Goal: Task Accomplishment & Management: Use online tool/utility

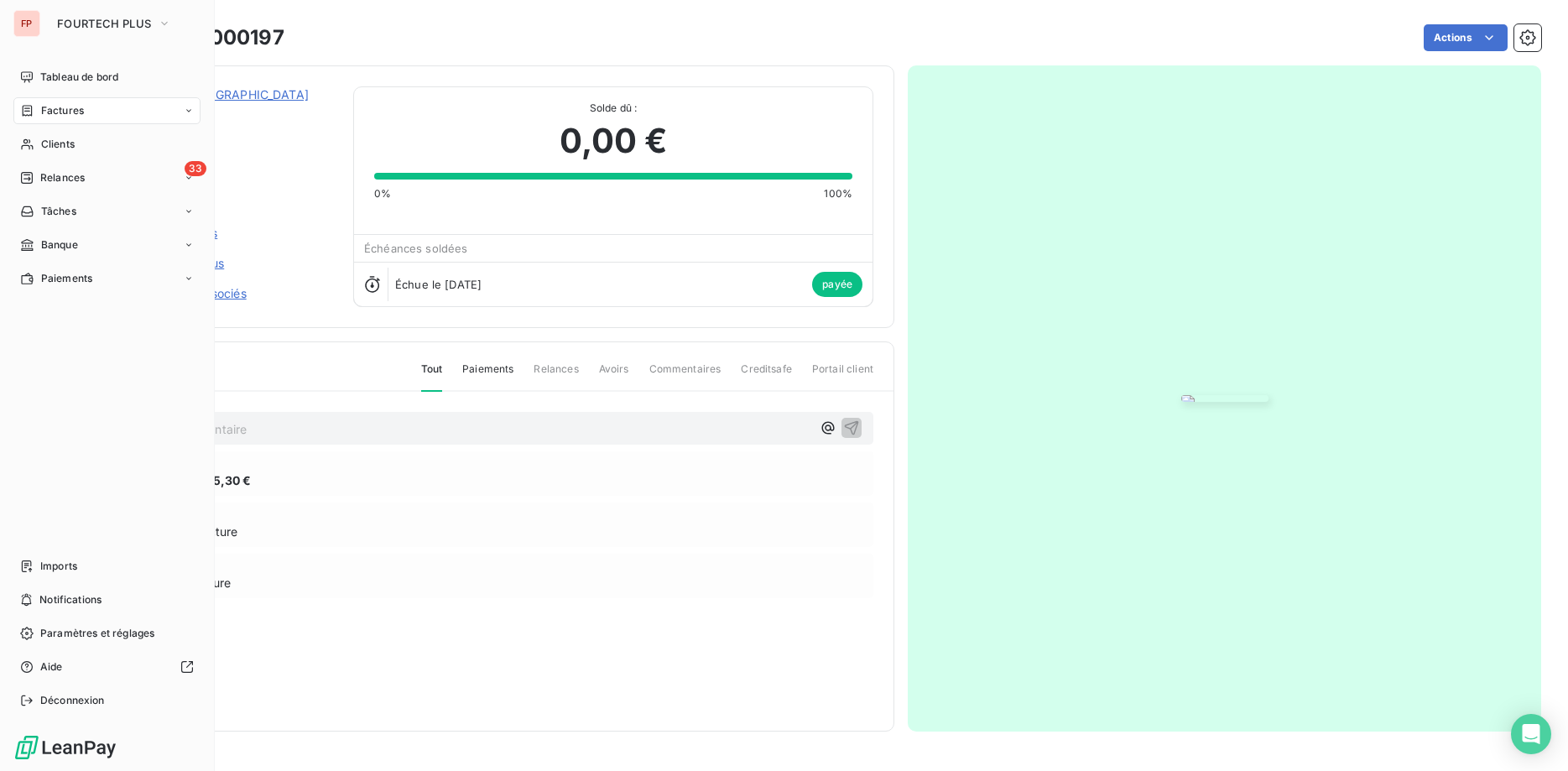
drag, startPoint x: 49, startPoint y: 143, endPoint x: 99, endPoint y: 159, distance: 52.5
click at [53, 143] on span "Clients" at bounding box center [57, 144] width 33 height 15
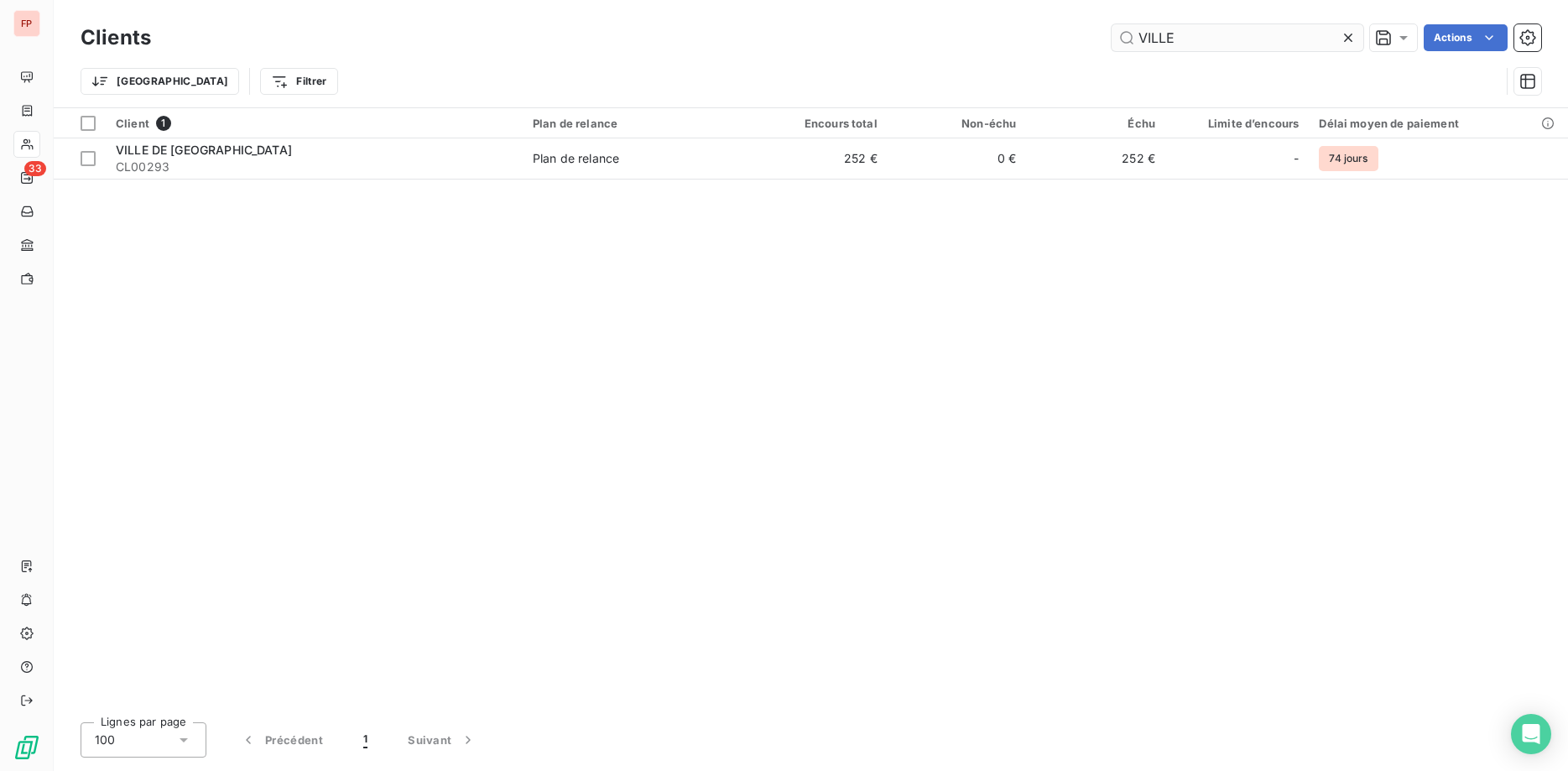
drag, startPoint x: 1214, startPoint y: 44, endPoint x: 1025, endPoint y: 27, distance: 189.8
click at [1112, 27] on input "VILLE" at bounding box center [1237, 37] width 252 height 26
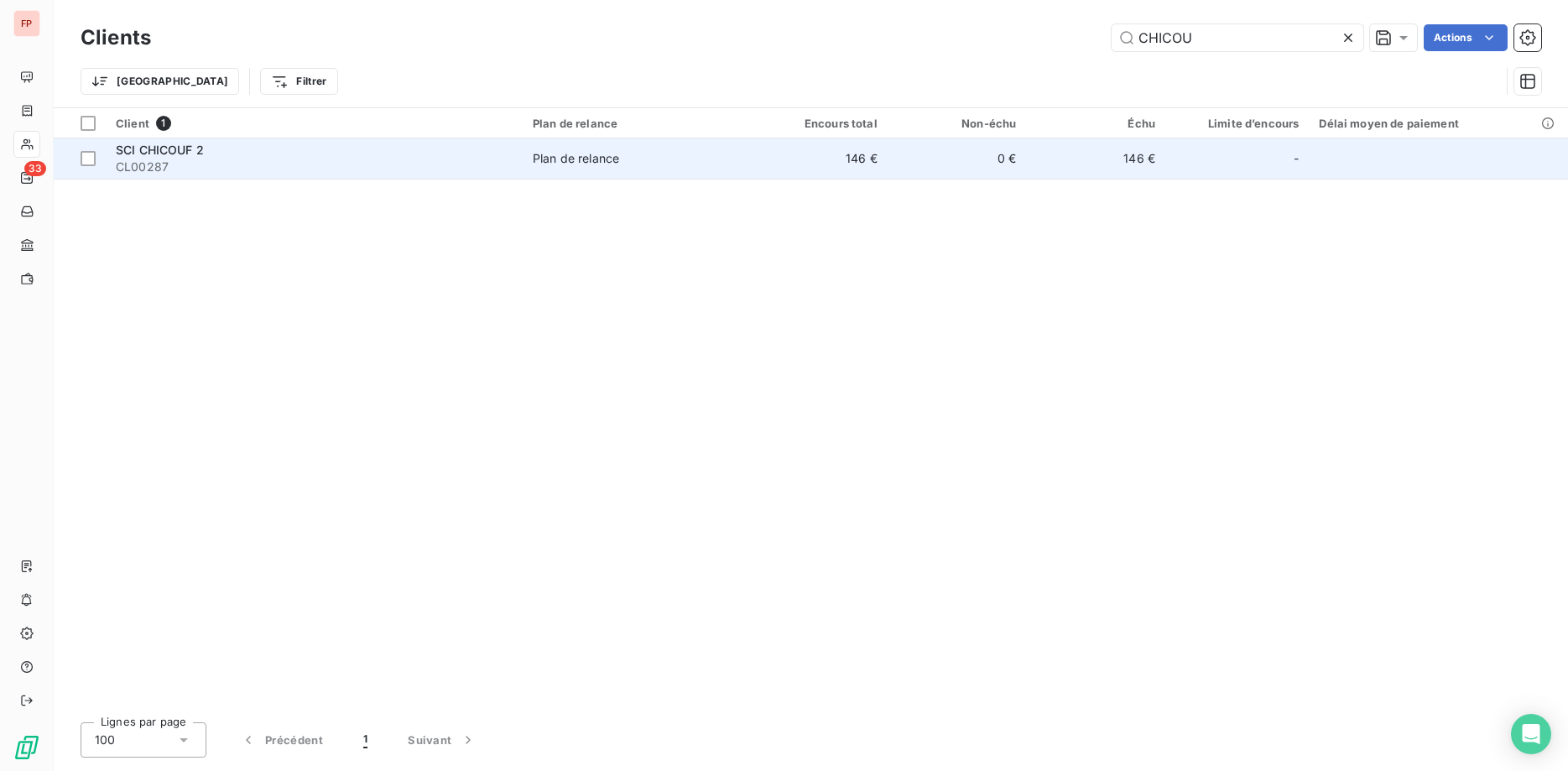
type input "CHICOU"
click at [601, 160] on div "Plan de relance" at bounding box center [576, 159] width 86 height 17
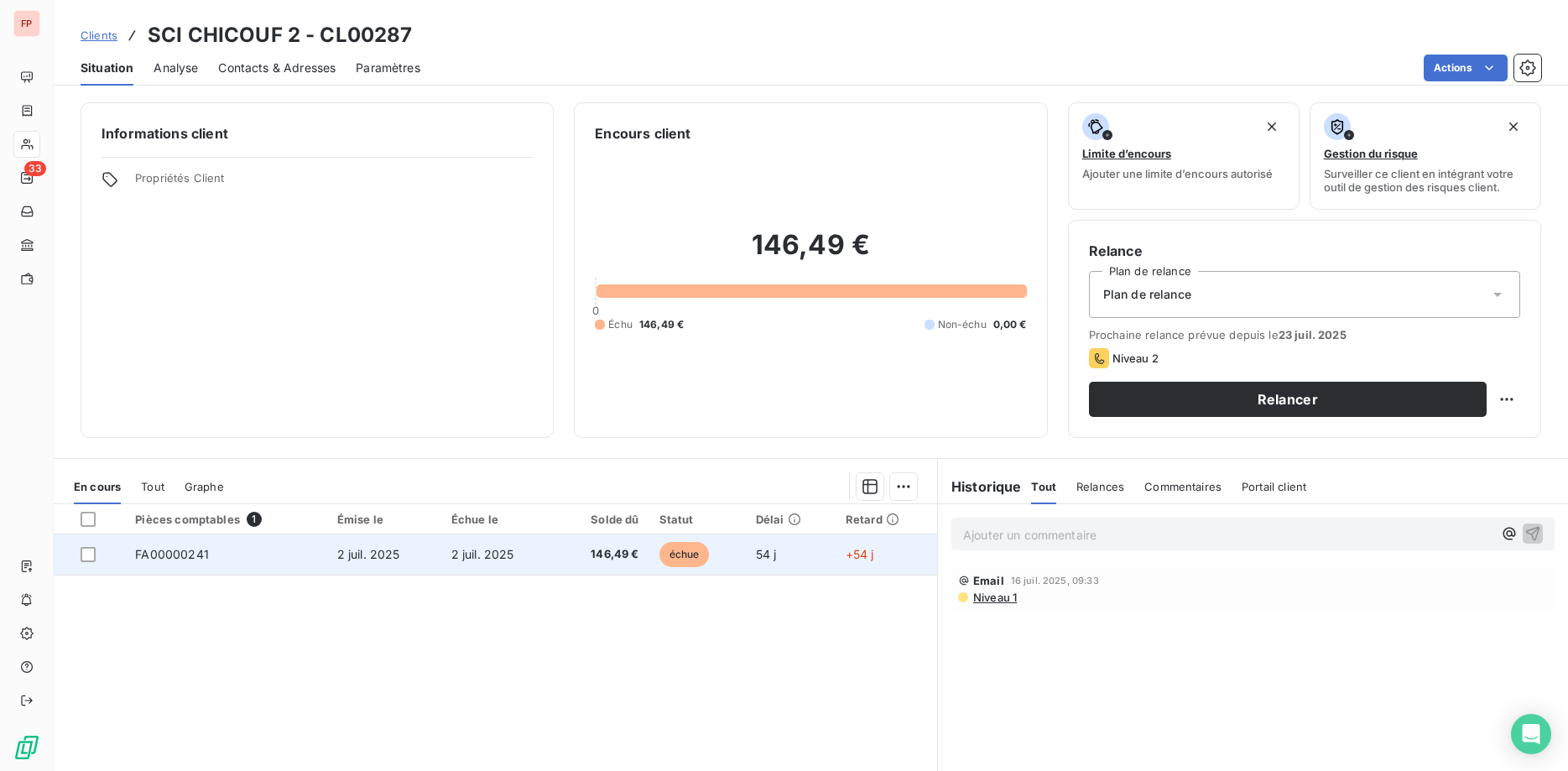
click at [479, 557] on span "2 juil. 2025" at bounding box center [483, 554] width 63 height 15
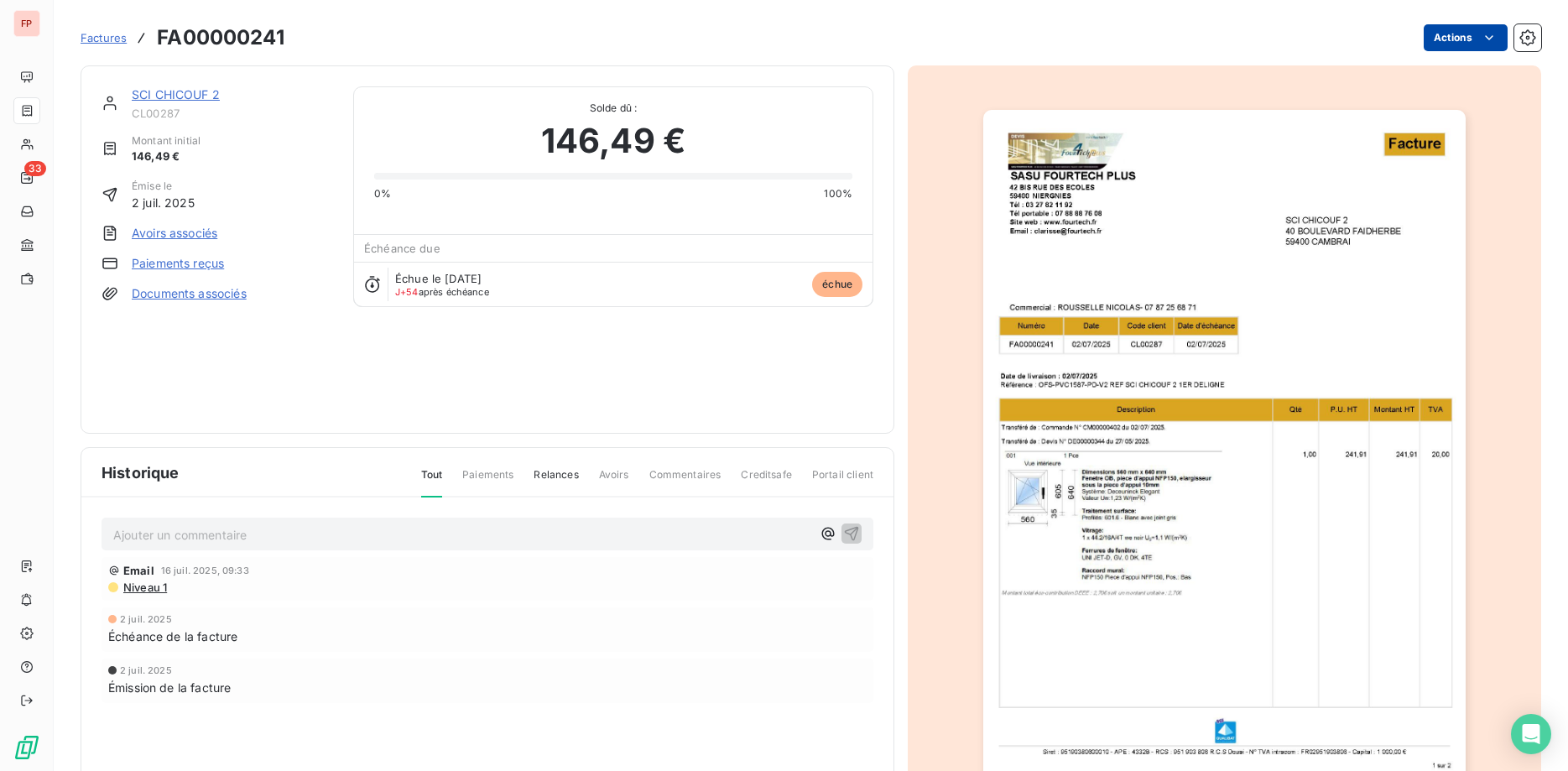
click at [1443, 38] on html "FP 33 Factures FA00000241 Actions SCI CHICOUF 2 CL00287 Montant initial 146,49 …" at bounding box center [784, 386] width 1568 height 771
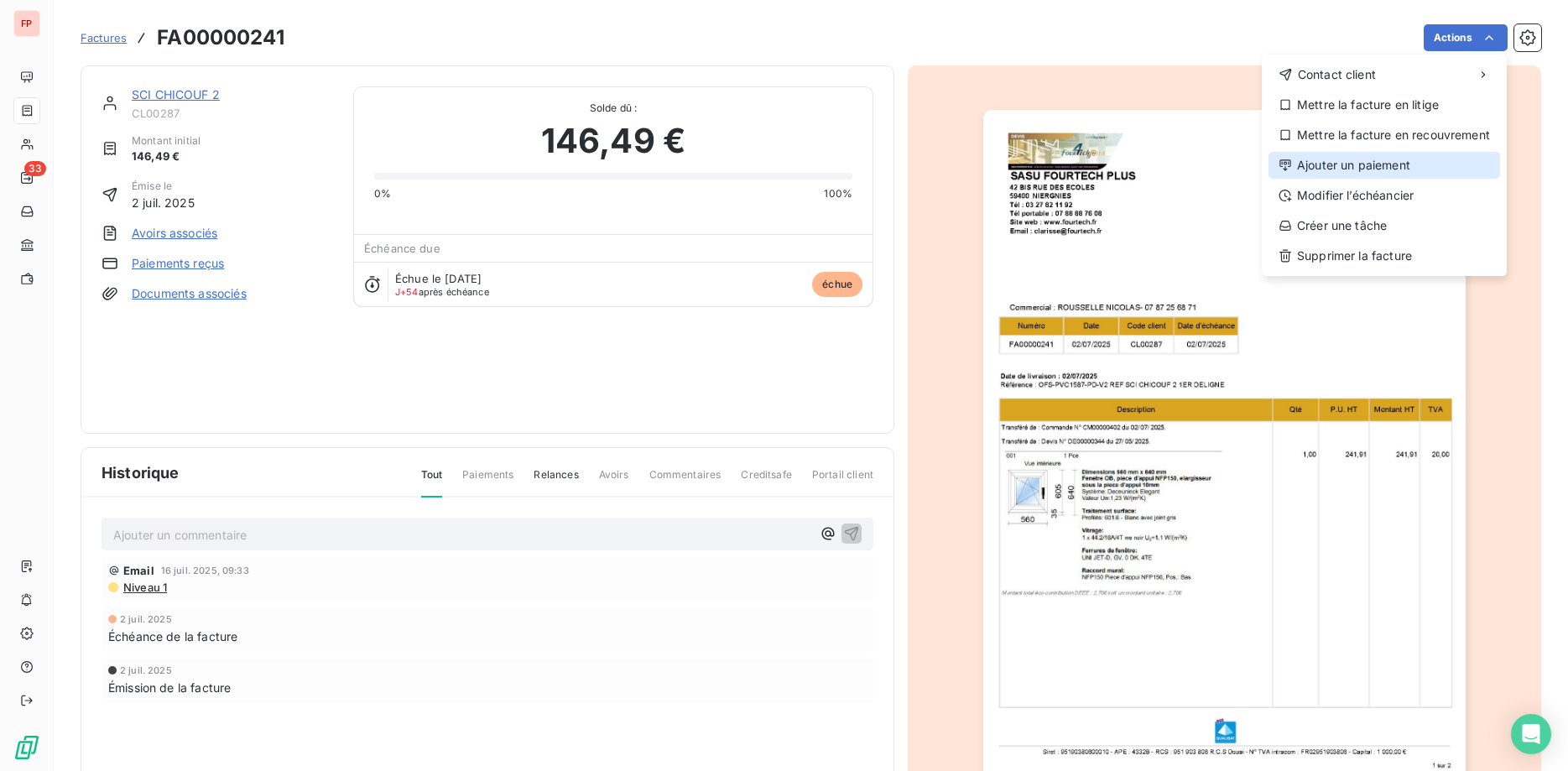
click at [1373, 169] on div "Ajouter un paiement" at bounding box center [1384, 165] width 232 height 26
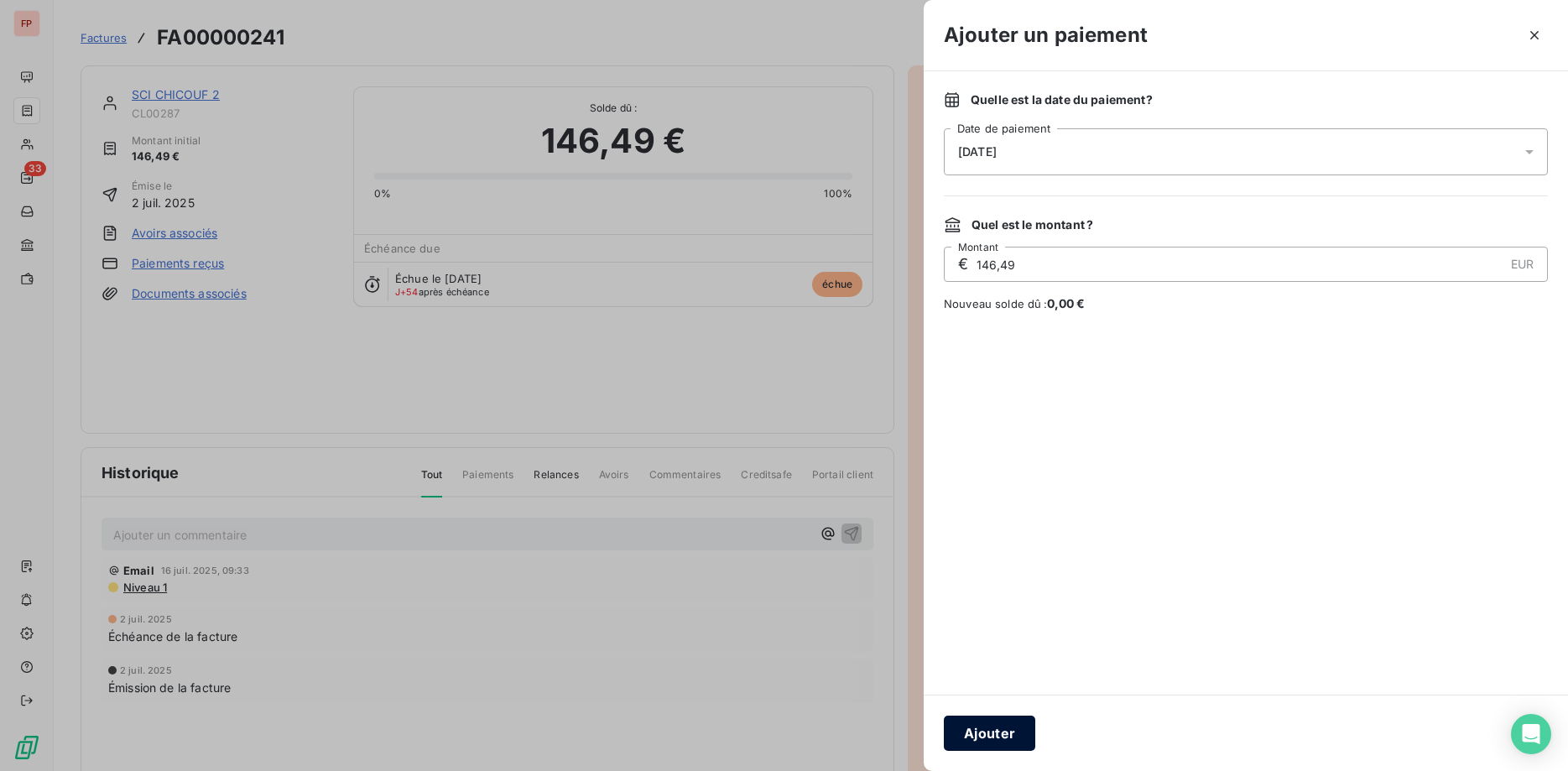
click at [1002, 736] on button "Ajouter" at bounding box center [990, 733] width 91 height 35
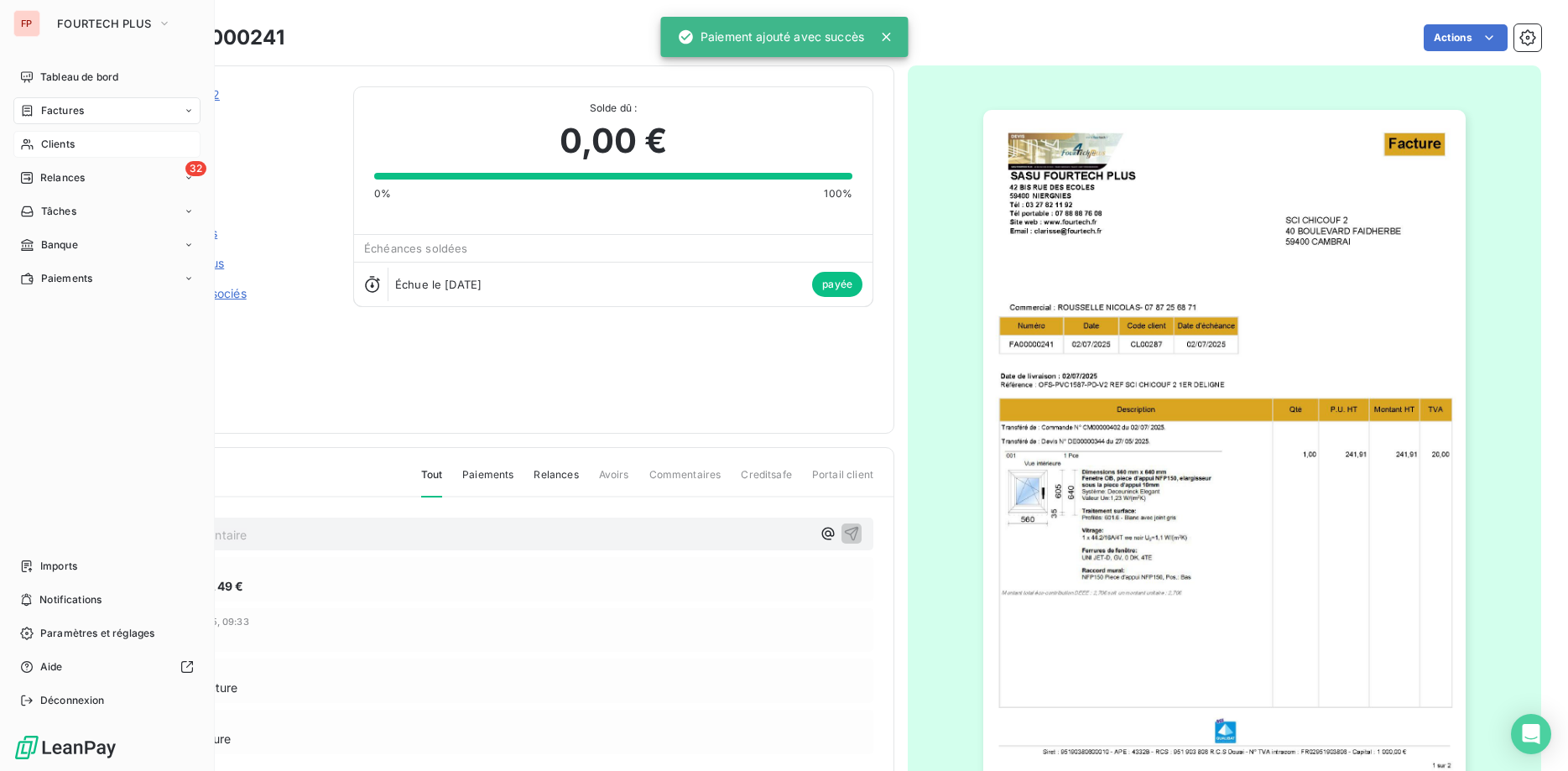
click at [30, 144] on icon at bounding box center [27, 144] width 15 height 14
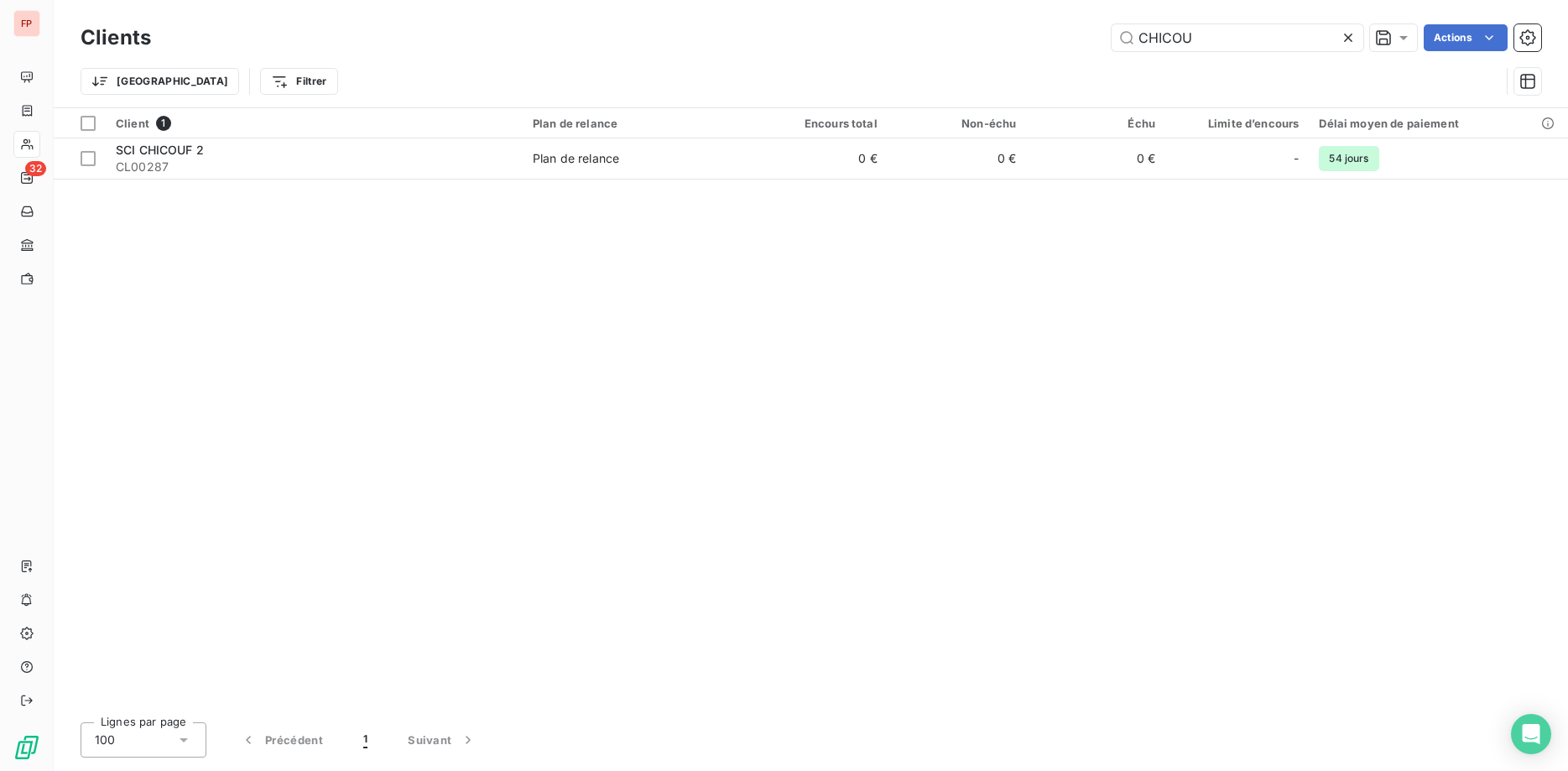
drag, startPoint x: 1143, startPoint y: 25, endPoint x: 968, endPoint y: 10, distance: 175.6
click at [1112, 24] on input "CHICOU" at bounding box center [1237, 37] width 252 height 26
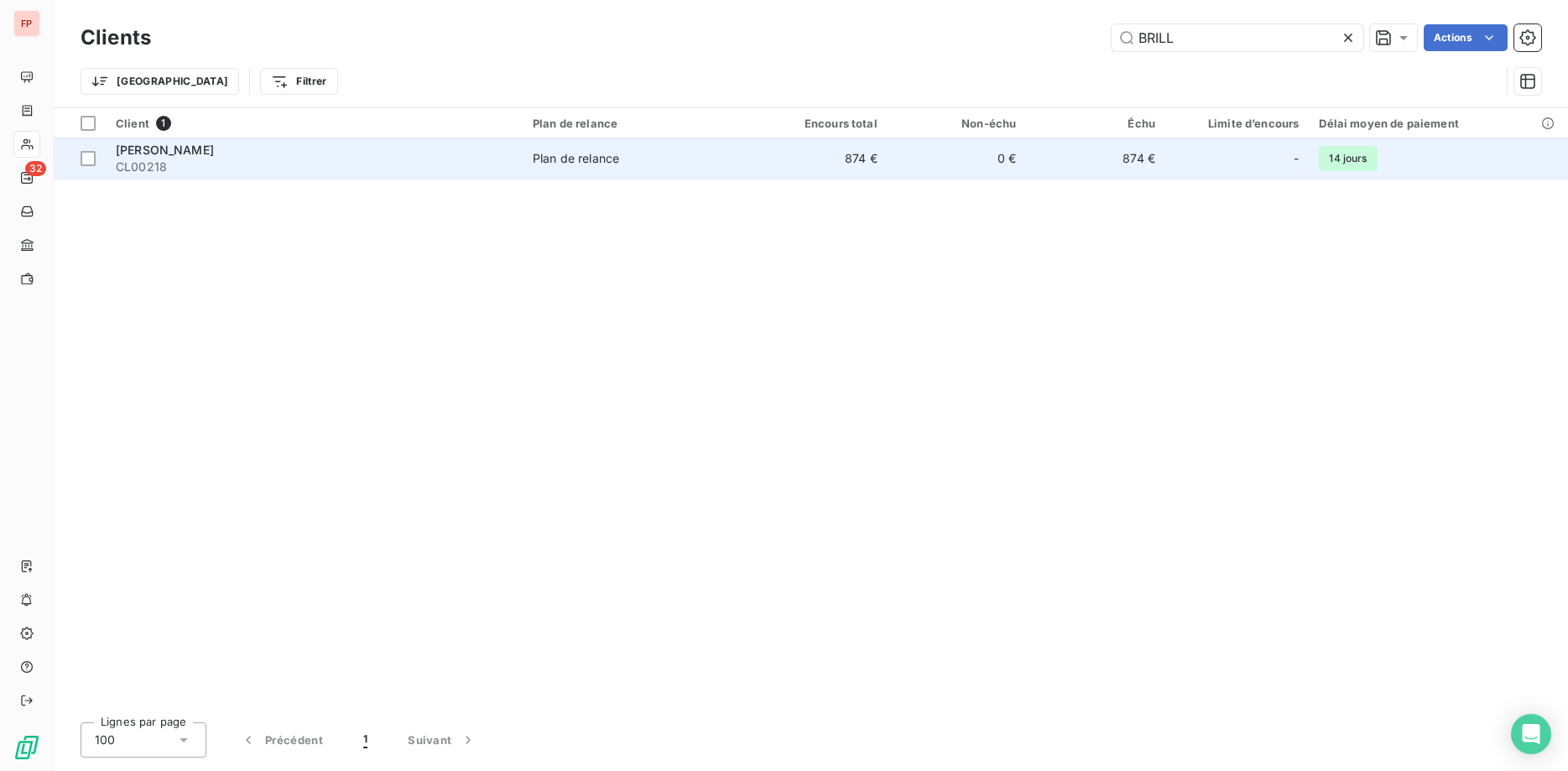
type input "BRILL"
click at [306, 162] on span "CL00218" at bounding box center [314, 168] width 396 height 17
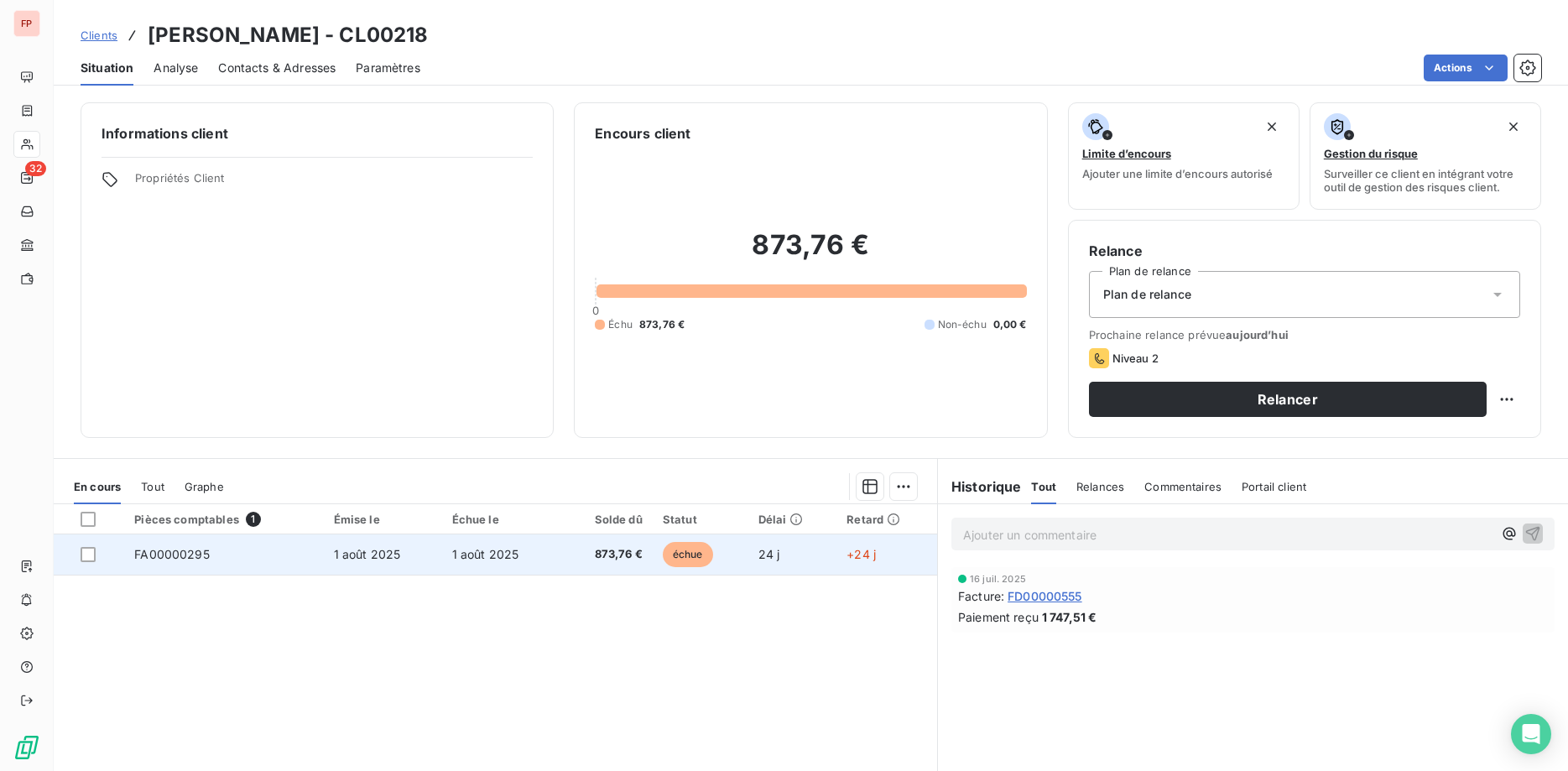
click at [473, 549] on span "1 août 2025" at bounding box center [485, 554] width 68 height 15
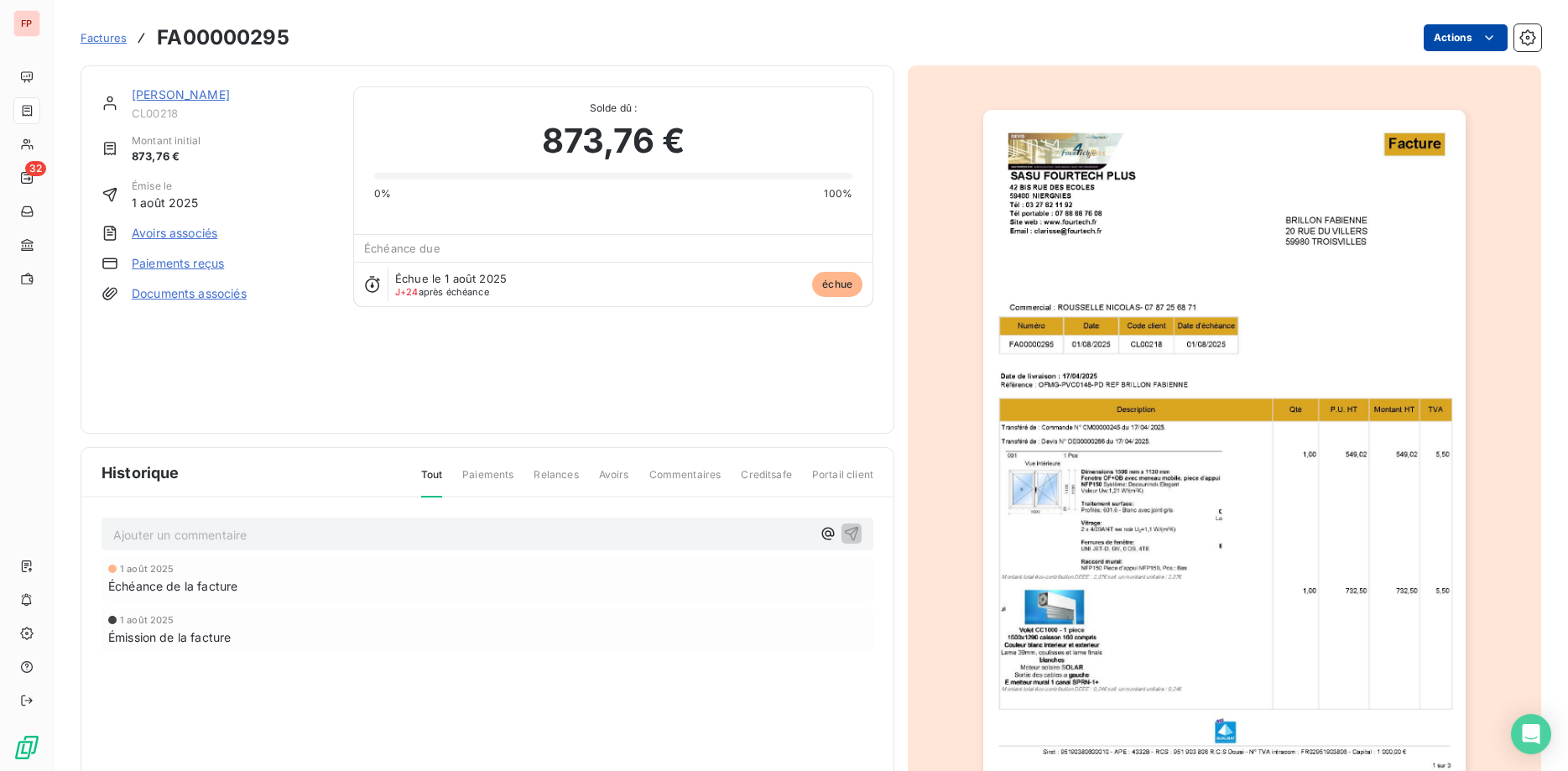
click at [1457, 26] on html "FP 32 Factures FA00000295 Actions [PERSON_NAME] CL00218 Montant initial 873,76 …" at bounding box center [784, 386] width 1568 height 771
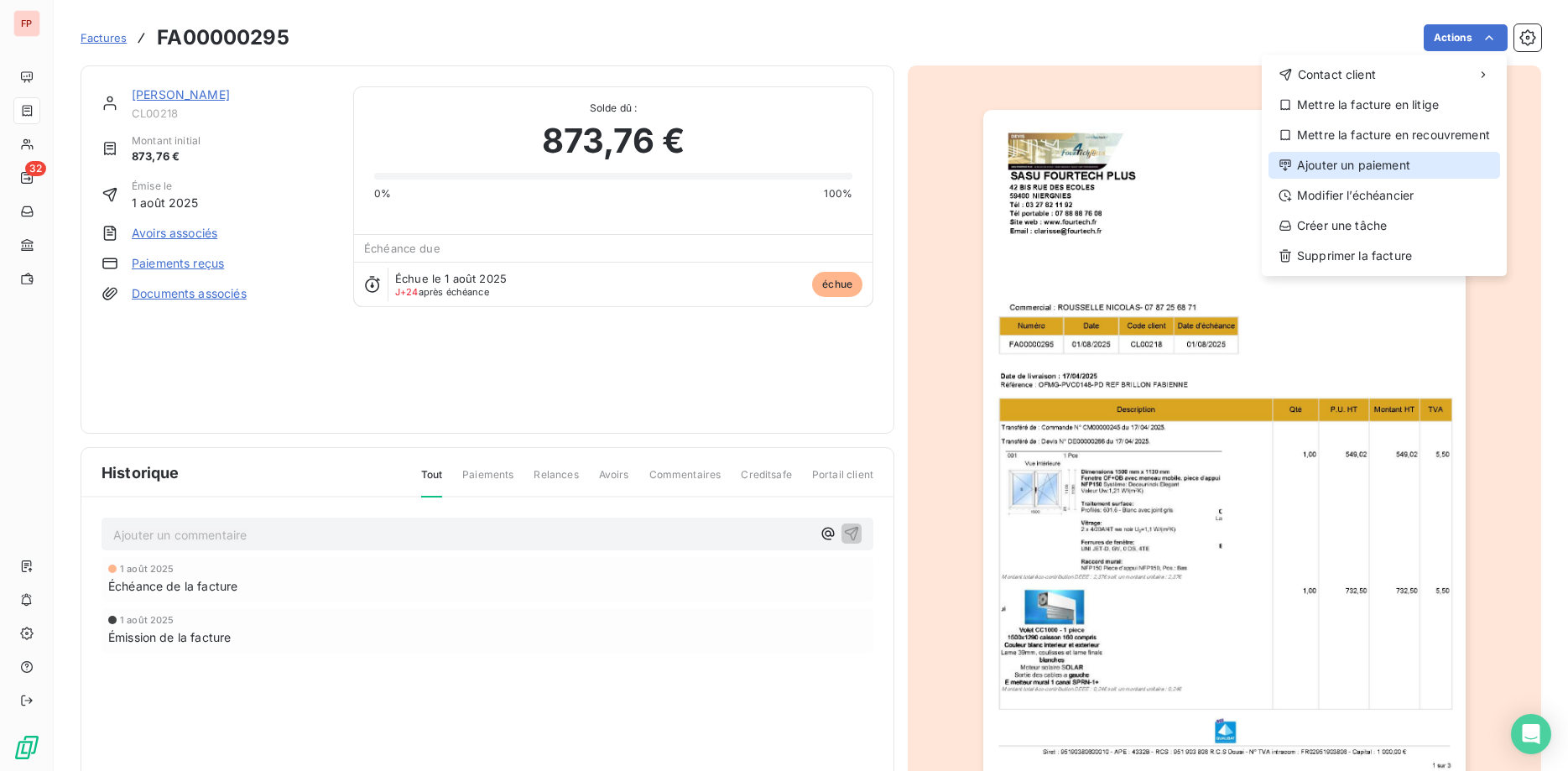
click at [1368, 163] on div "Ajouter un paiement" at bounding box center [1384, 165] width 232 height 26
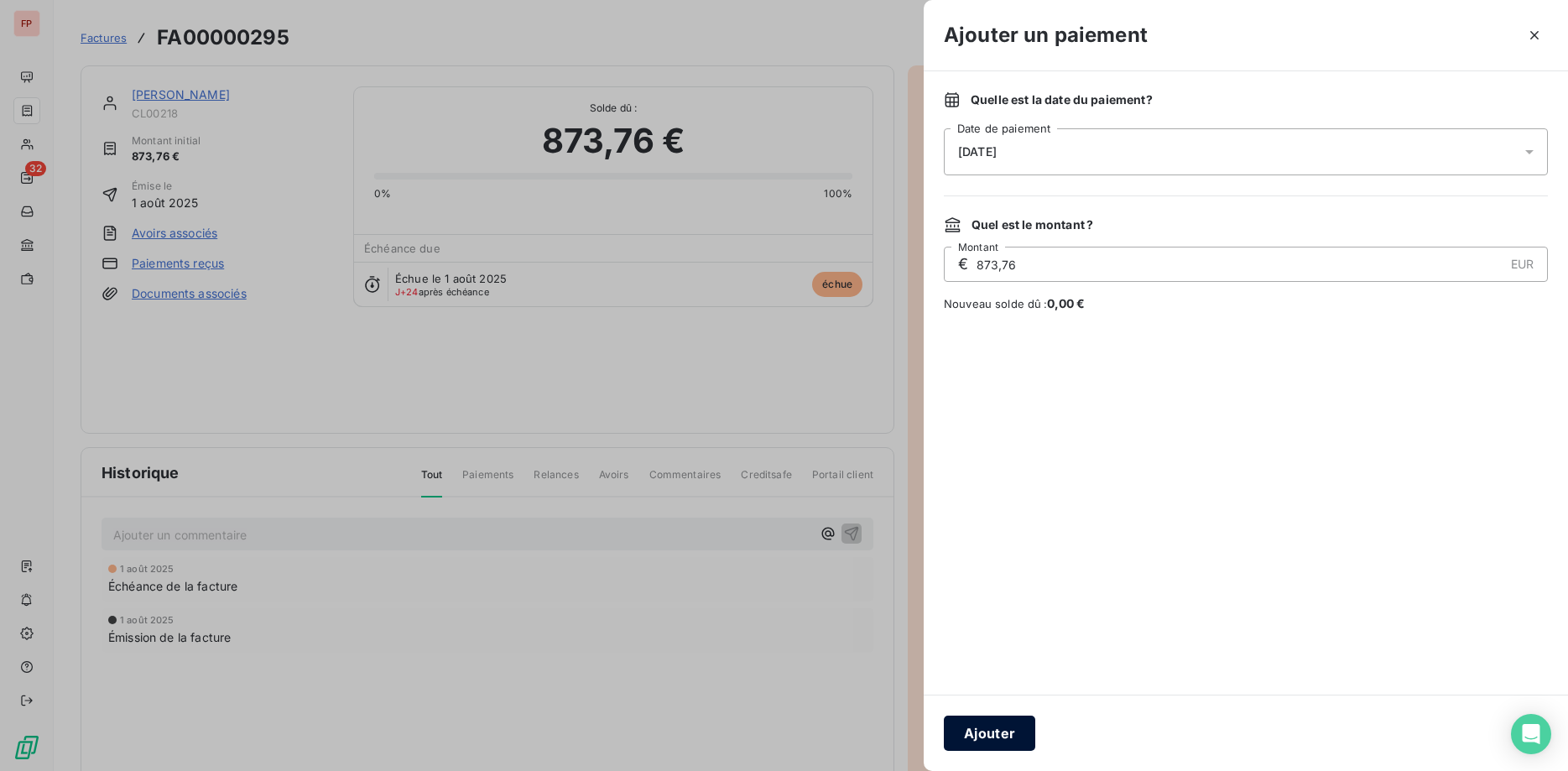
click at [1019, 728] on button "Ajouter" at bounding box center [990, 733] width 91 height 35
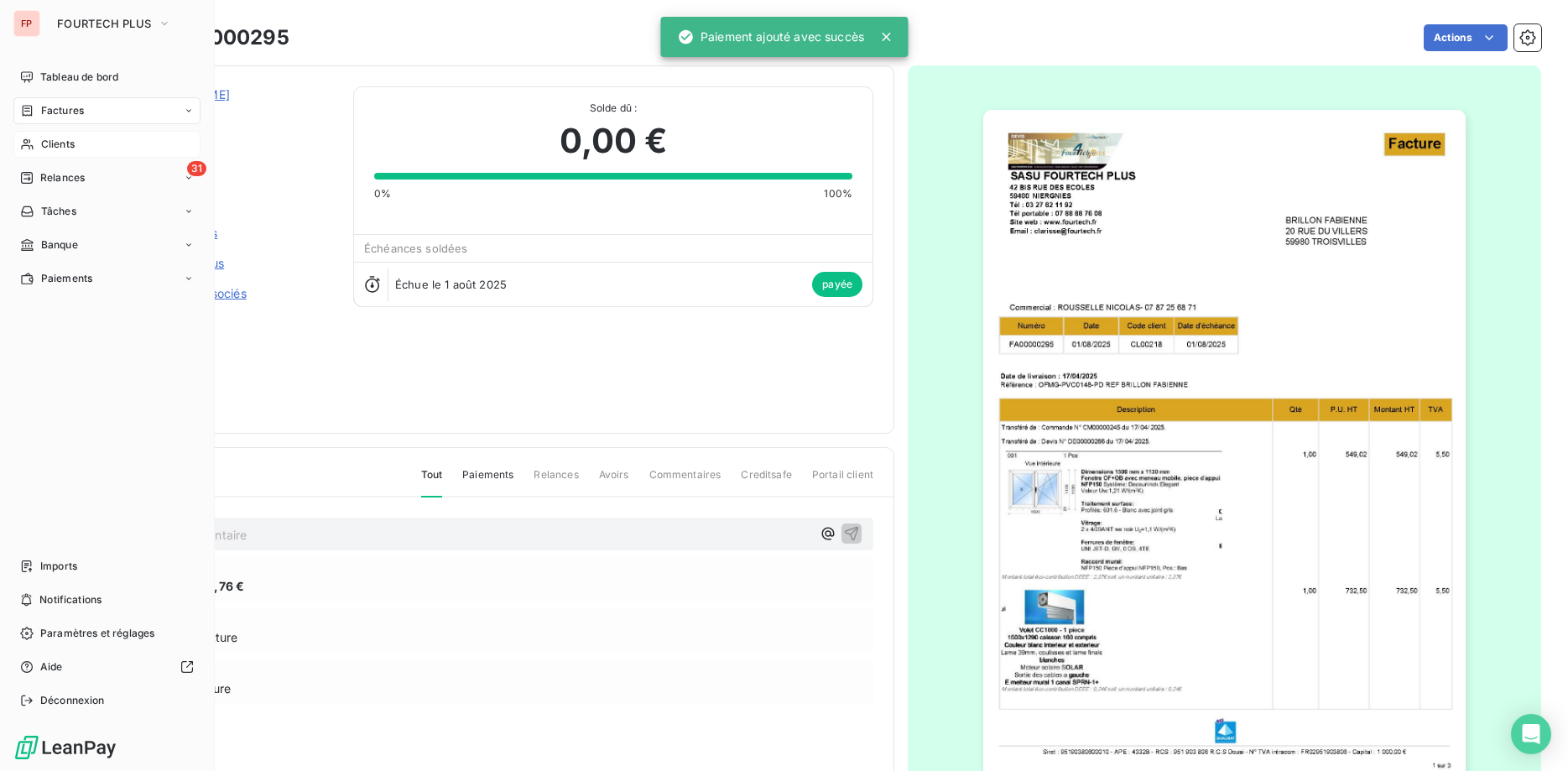
click at [56, 144] on span "Clients" at bounding box center [57, 144] width 33 height 15
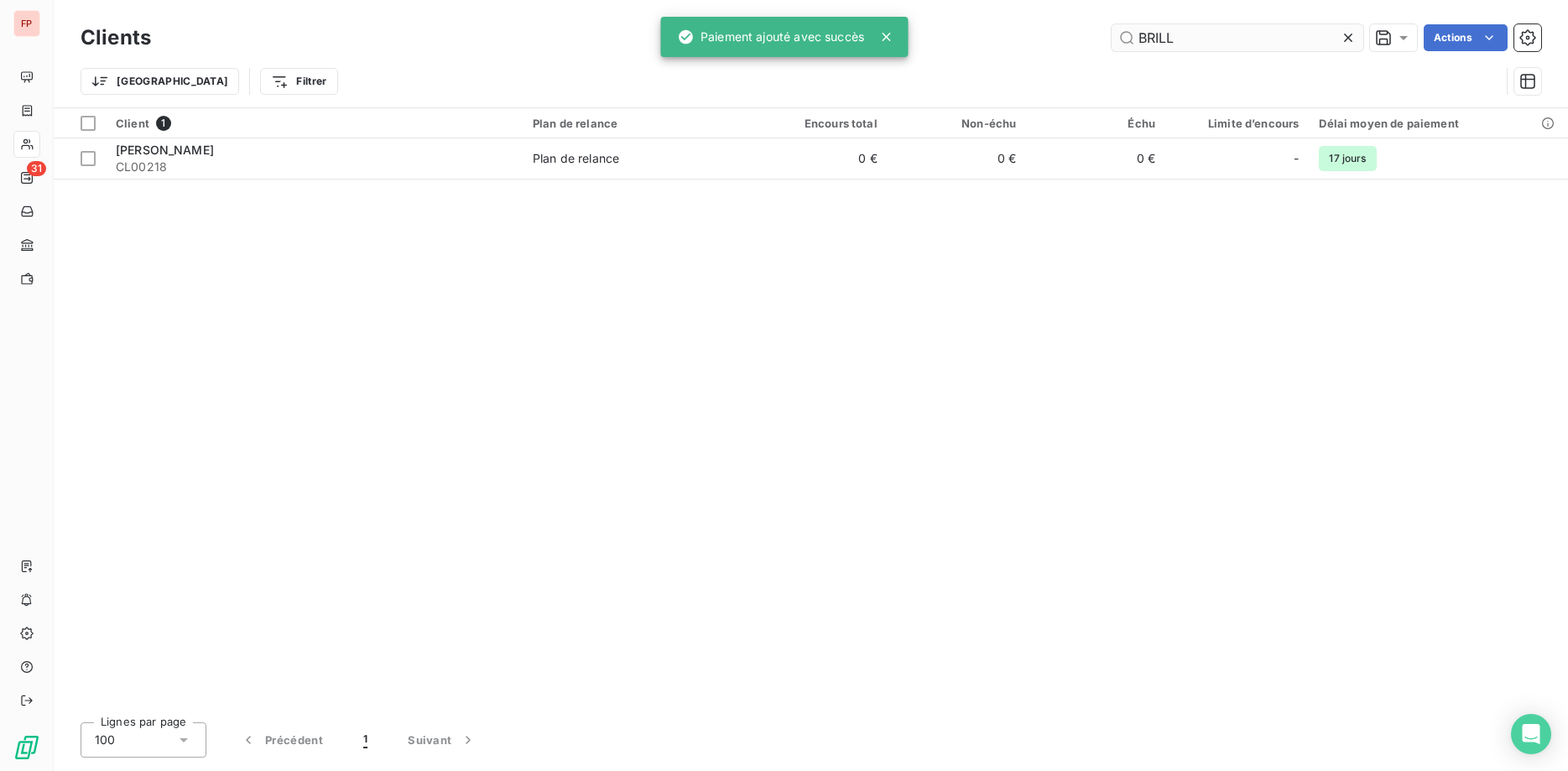
drag, startPoint x: 1112, startPoint y: 38, endPoint x: 1042, endPoint y: 44, distance: 70.3
click at [1112, 44] on input "BRILL" at bounding box center [1237, 37] width 252 height 26
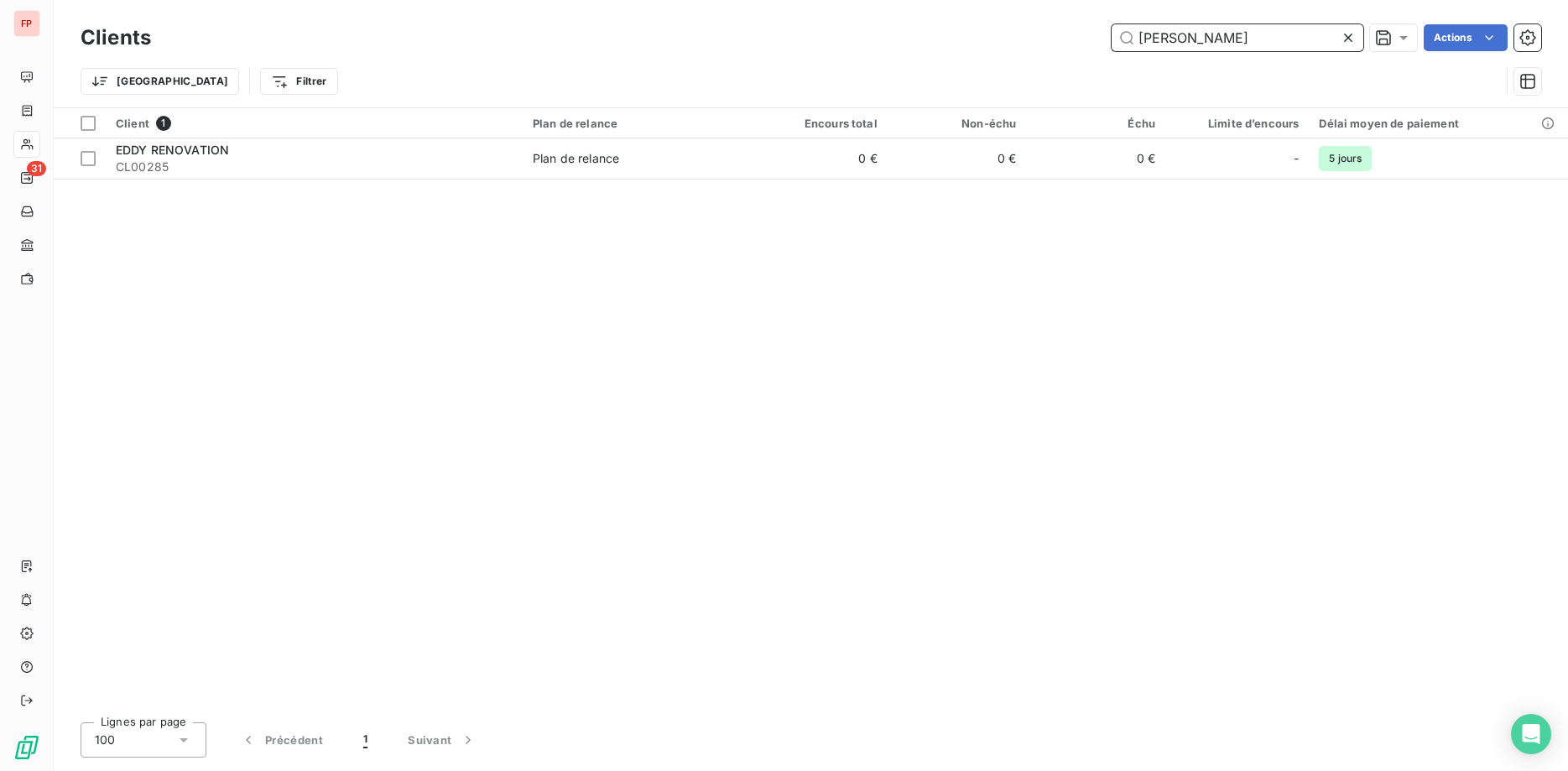
drag, startPoint x: 1054, startPoint y: 30, endPoint x: 1034, endPoint y: 38, distance: 21.5
click at [1112, 33] on input "[PERSON_NAME]" at bounding box center [1237, 37] width 252 height 26
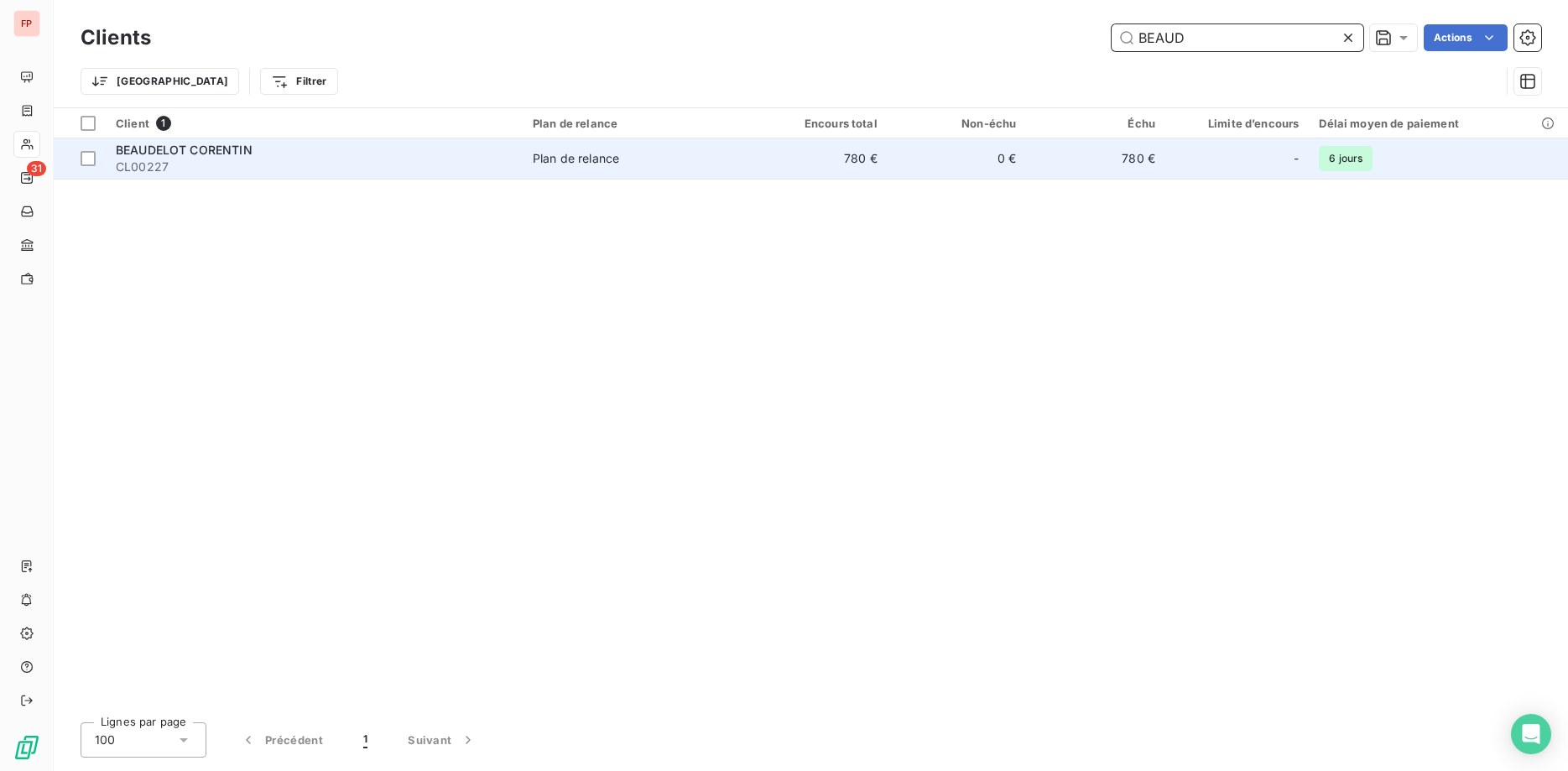
type input "BEAUD"
click at [446, 155] on div "BEAUDELOT CORENTIN" at bounding box center [314, 150] width 396 height 17
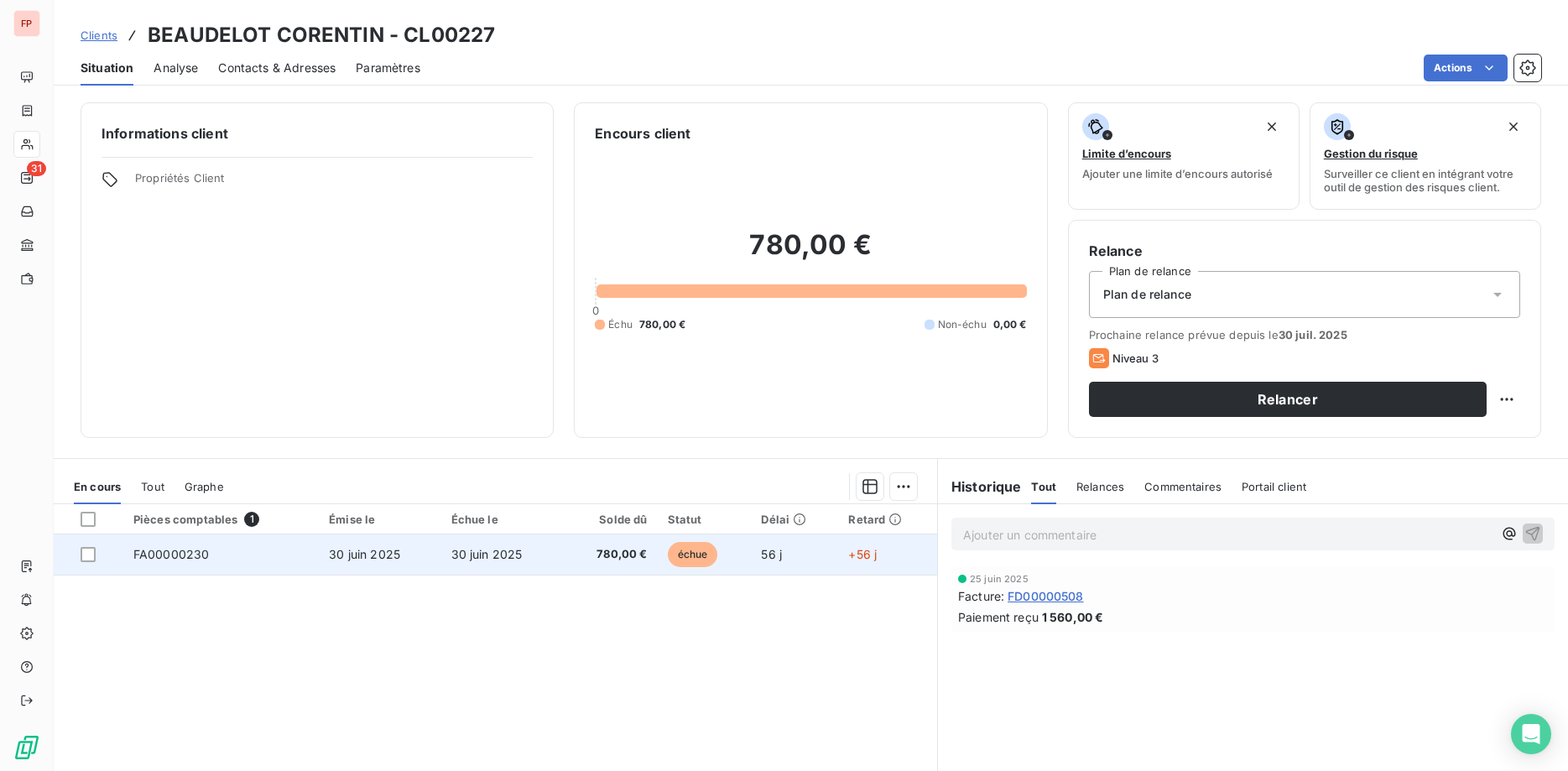
click at [593, 558] on span "780,00 €" at bounding box center [610, 555] width 74 height 17
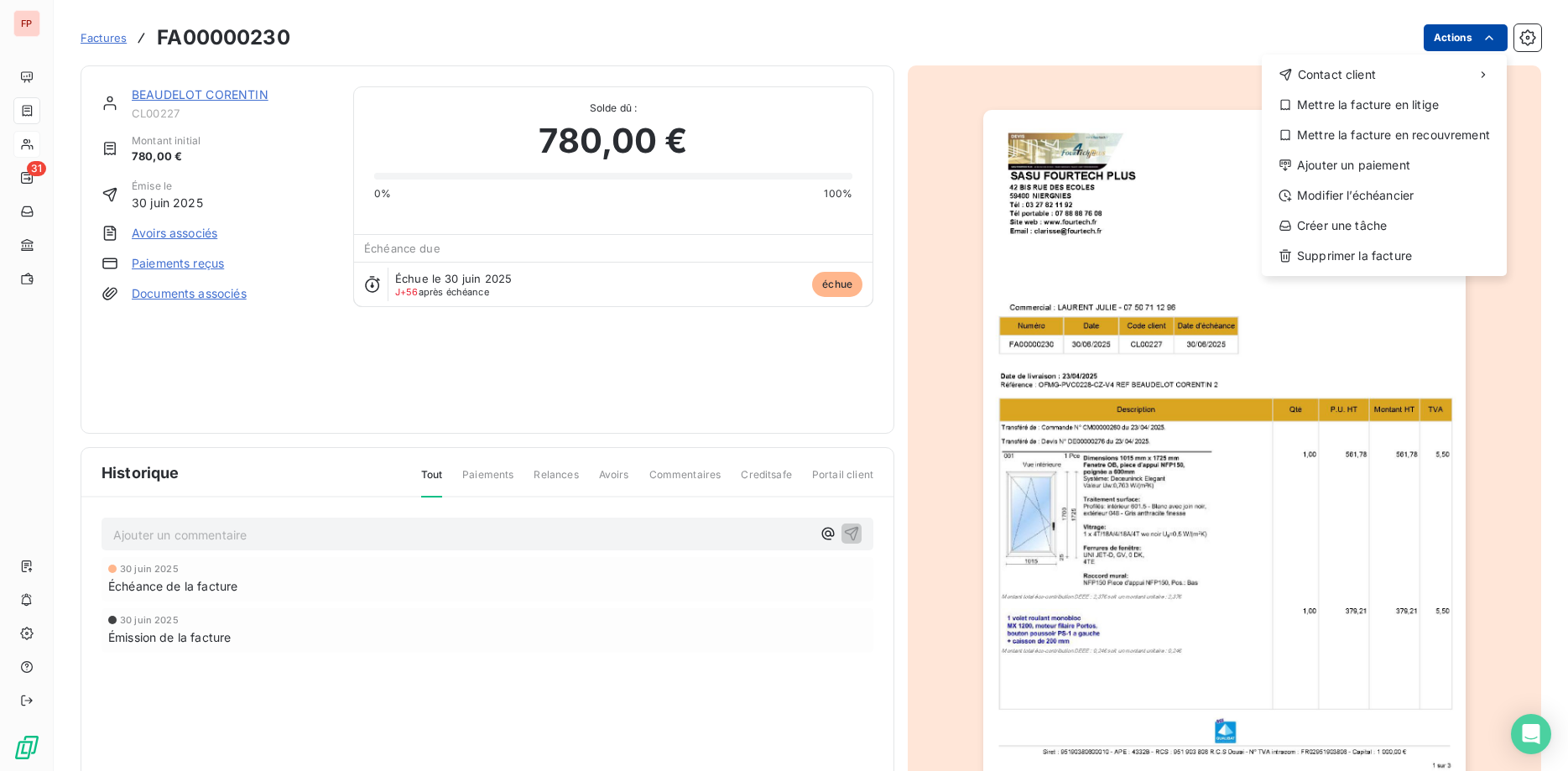
click at [1476, 38] on html "FP 31 Factures FA00000230 Actions Contact client Mettre la facture en litige Me…" at bounding box center [784, 386] width 1568 height 771
click at [1385, 163] on div "Ajouter un paiement" at bounding box center [1384, 165] width 232 height 26
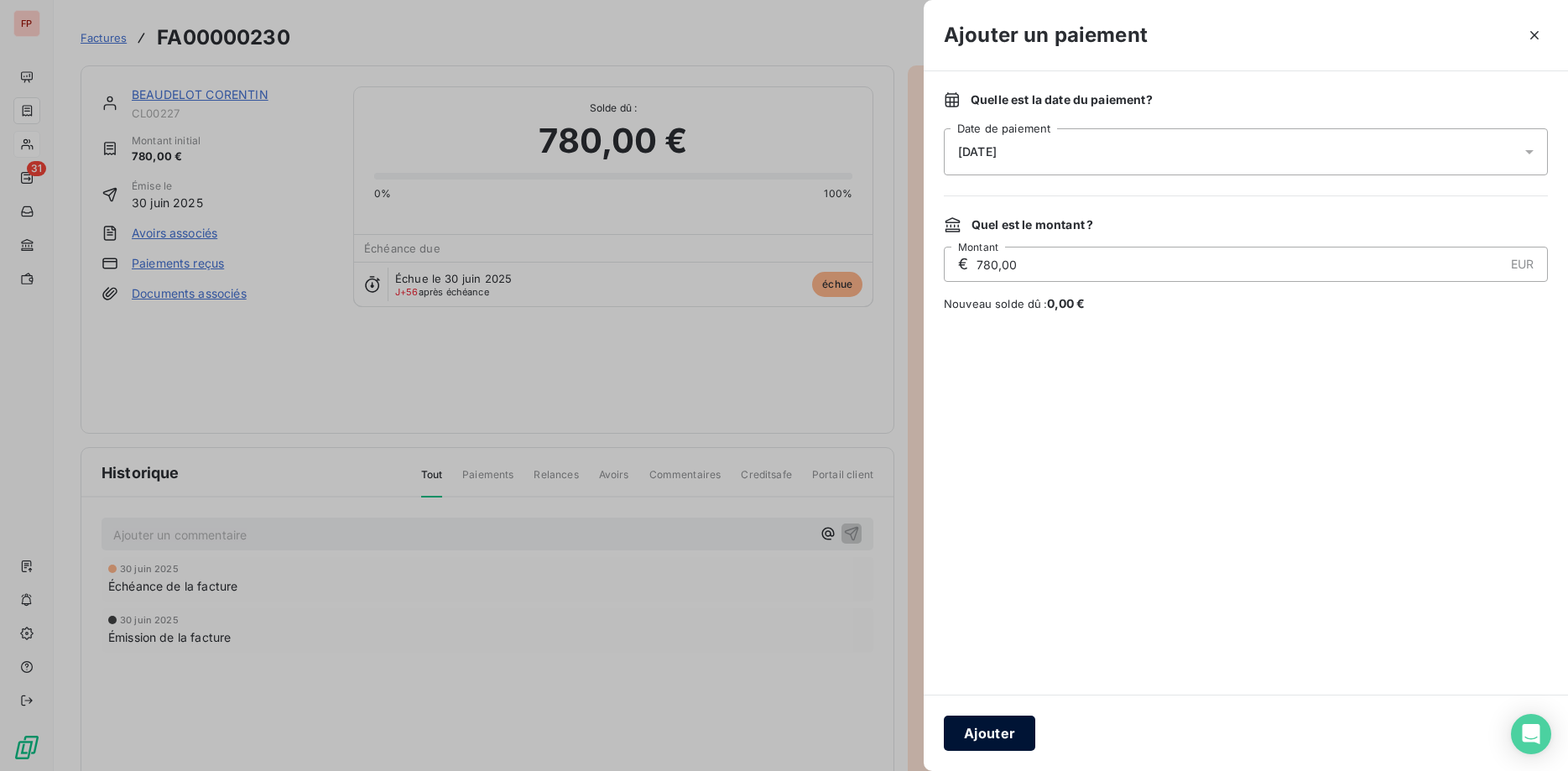
click at [978, 730] on button "Ajouter" at bounding box center [990, 733] width 91 height 35
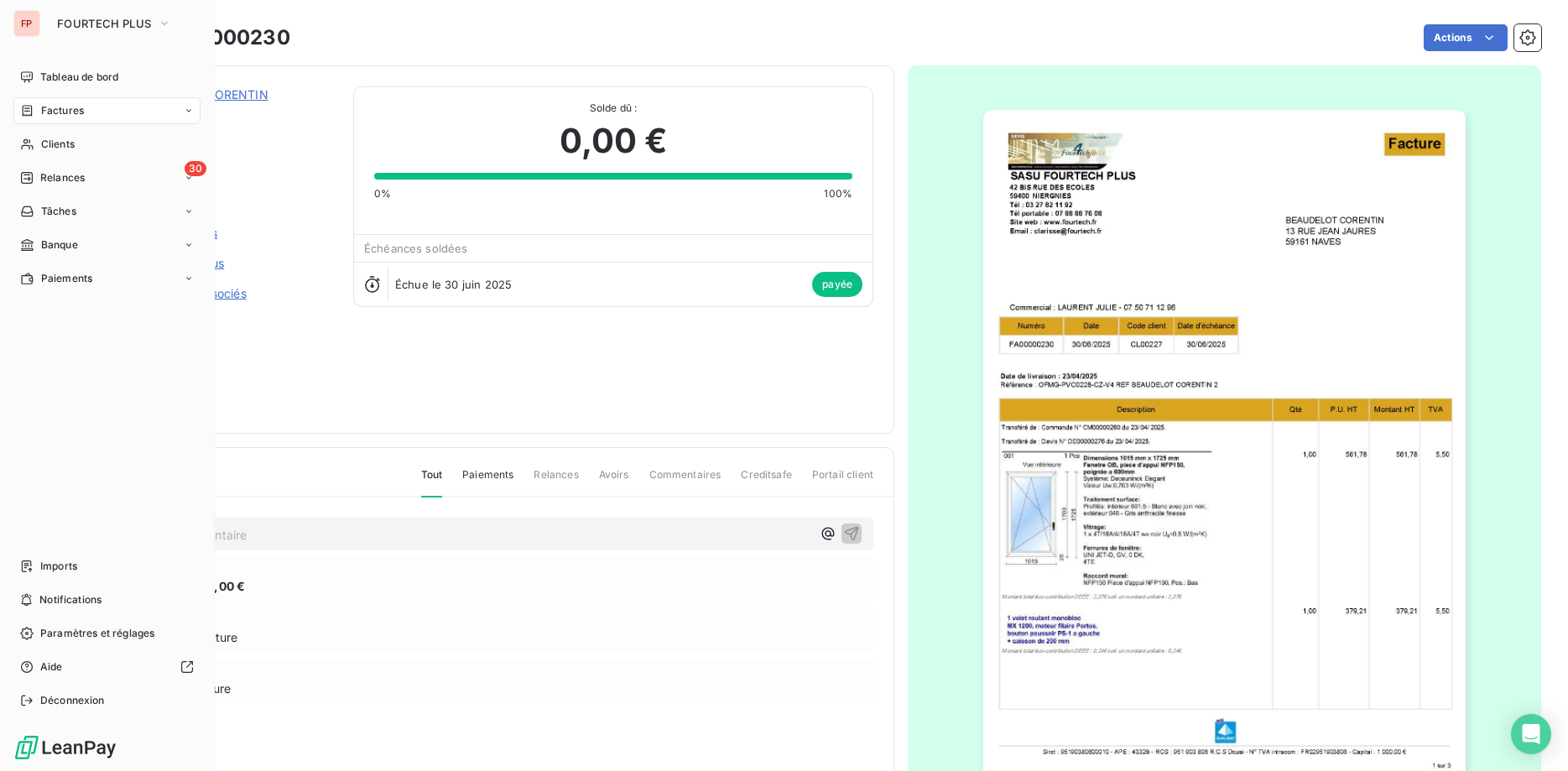
drag, startPoint x: 44, startPoint y: 146, endPoint x: 178, endPoint y: 162, distance: 135.0
click at [48, 146] on span "Clients" at bounding box center [57, 144] width 33 height 15
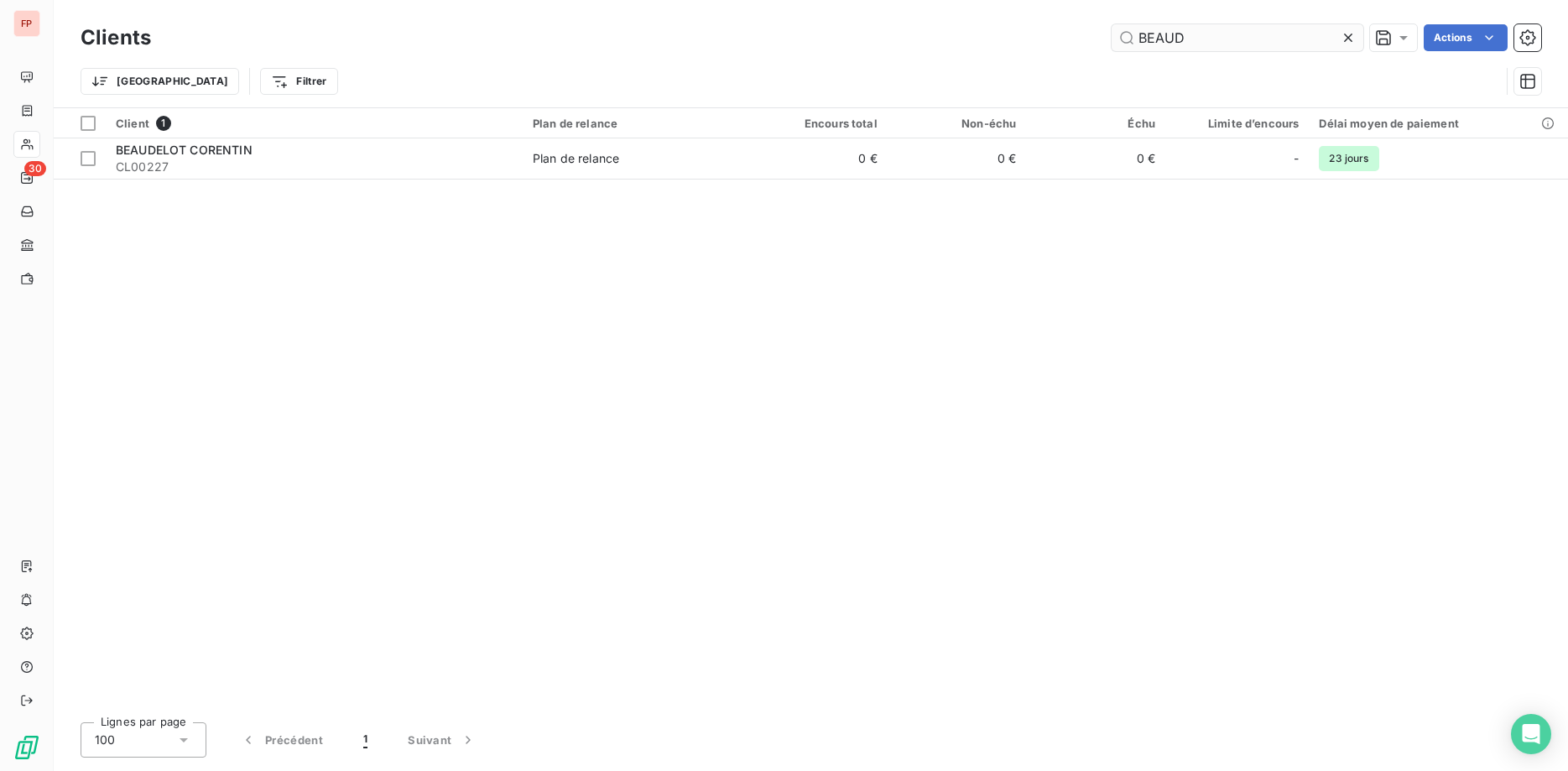
drag, startPoint x: 1119, startPoint y: 23, endPoint x: 1076, endPoint y: 19, distance: 43.2
click at [1112, 24] on input "BEAUD" at bounding box center [1237, 37] width 252 height 26
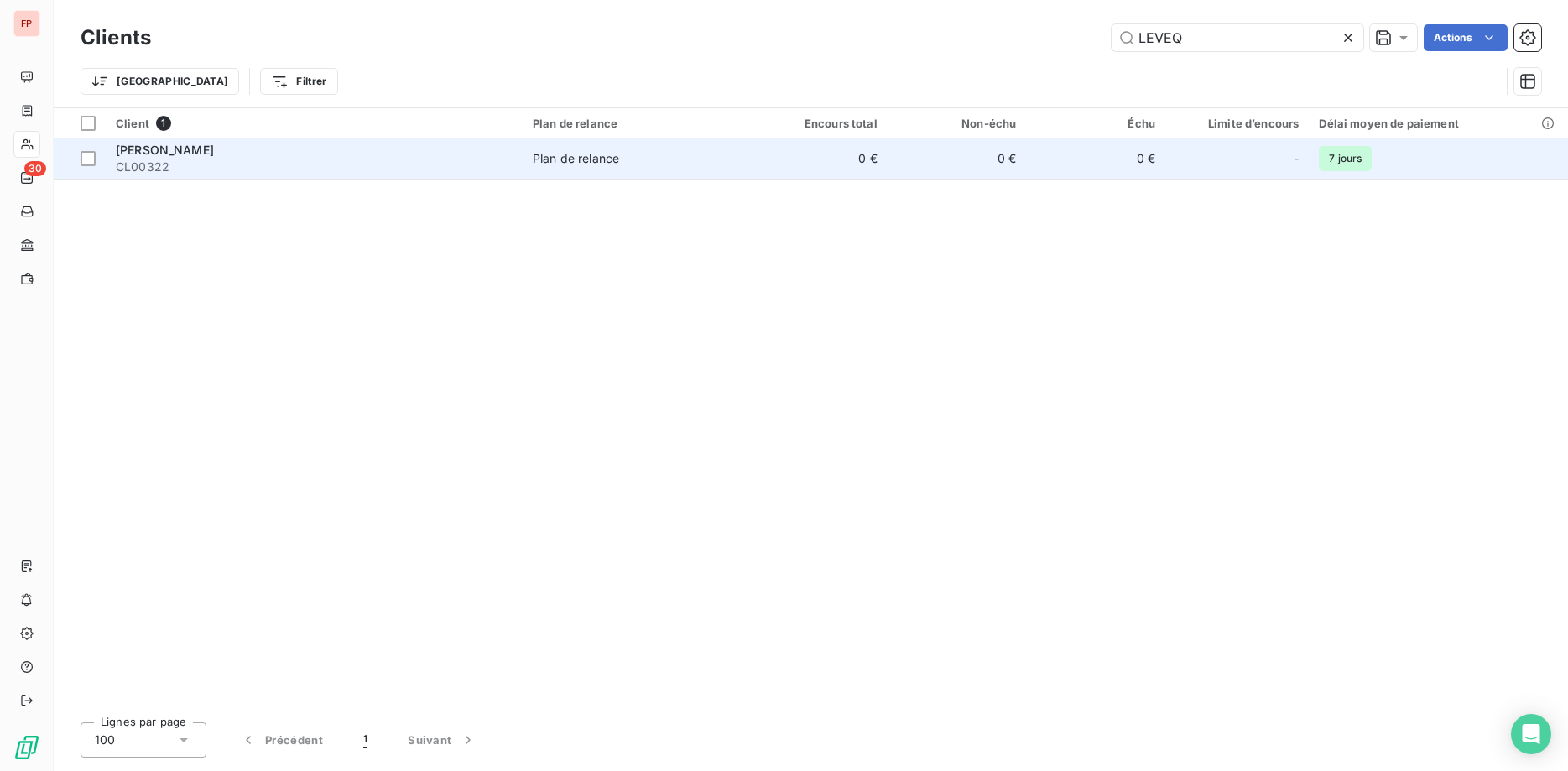
type input "LEVEQ"
click at [341, 159] on span "CL00322" at bounding box center [314, 168] width 396 height 17
